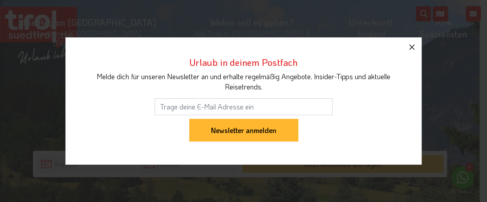
click at [243, 47] on icon "button" at bounding box center [411, 47] width 11 height 11
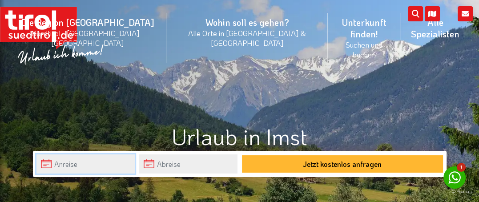
click at [48, 162] on input "text" at bounding box center [85, 163] width 98 height 19
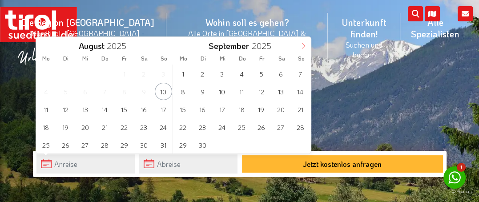
click at [243, 46] on icon at bounding box center [303, 46] width 6 height 6
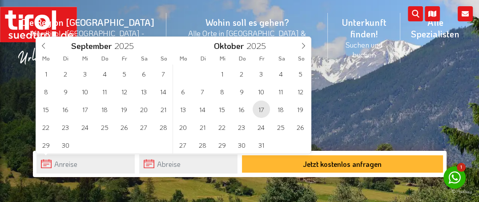
click at [243, 106] on span "17" at bounding box center [261, 109] width 17 height 17
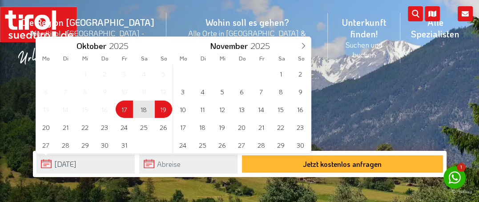
click at [165, 108] on span "19" at bounding box center [163, 109] width 17 height 17
type input "[DATE]"
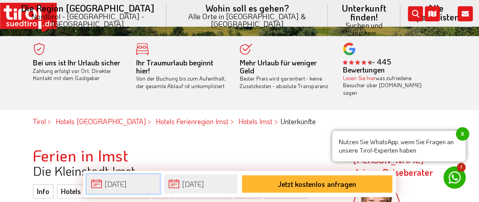
scroll to position [172, 0]
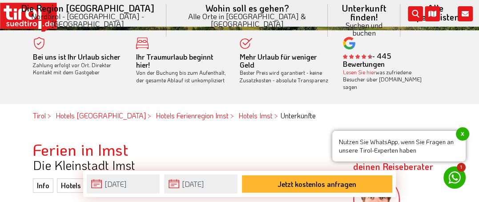
click at [243, 130] on span "x" at bounding box center [462, 133] width 13 height 13
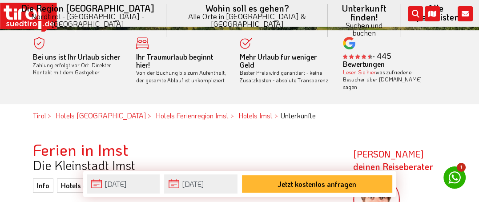
scroll to position [349, 0]
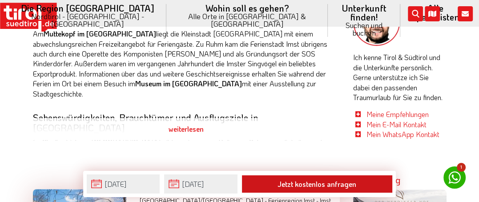
click at [243, 185] on button "Jetzt kostenlos anfragen" at bounding box center [317, 183] width 150 height 17
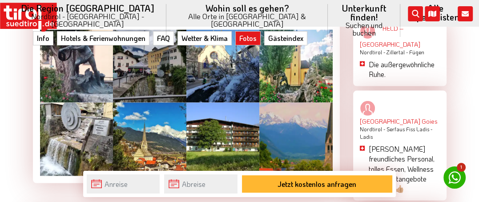
scroll to position [1246, 0]
